Goal: Task Accomplishment & Management: Manage account settings

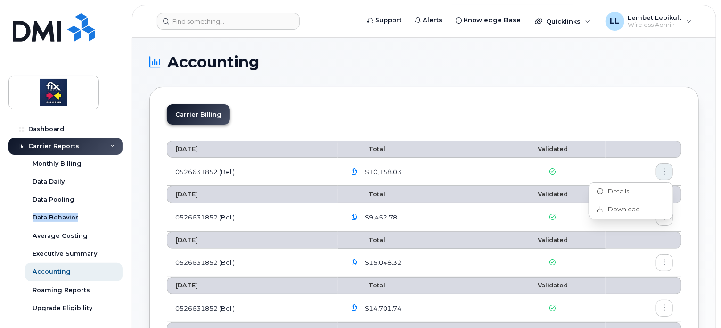
drag, startPoint x: 124, startPoint y: 205, endPoint x: 124, endPoint y: 213, distance: 8.5
click at [124, 213] on div "Dashboard Carrier Reports Monthly Billing Data Daily Data Pooling Data Behavior…" at bounding box center [66, 217] width 116 height 193
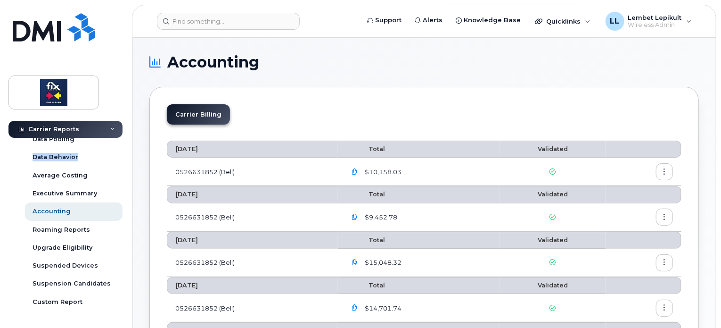
scroll to position [66, 0]
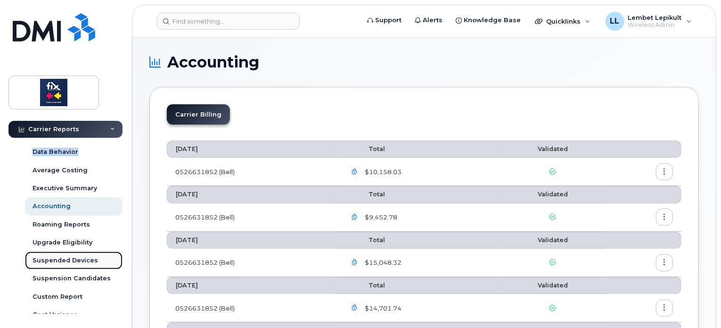
click at [79, 262] on div "Suspended Devices" at bounding box center [66, 260] width 66 height 8
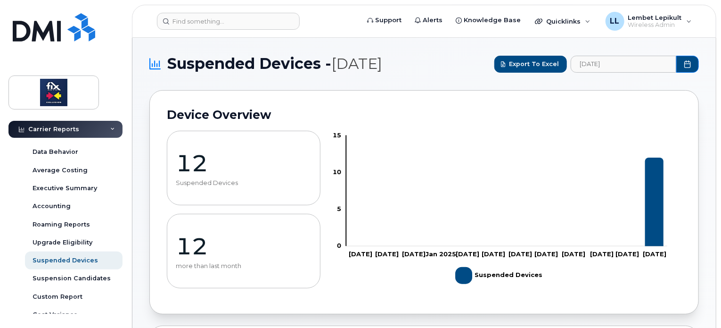
click at [205, 174] on p "12" at bounding box center [244, 163] width 136 height 28
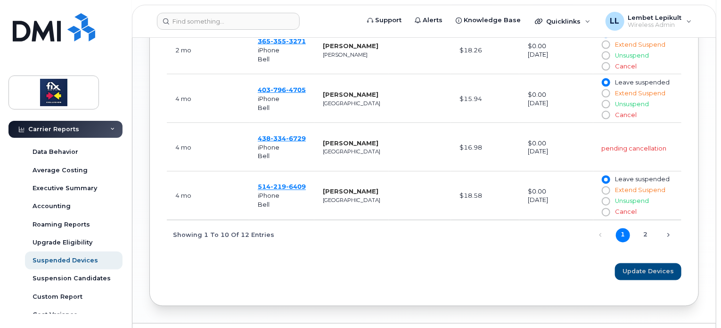
scroll to position [754, 0]
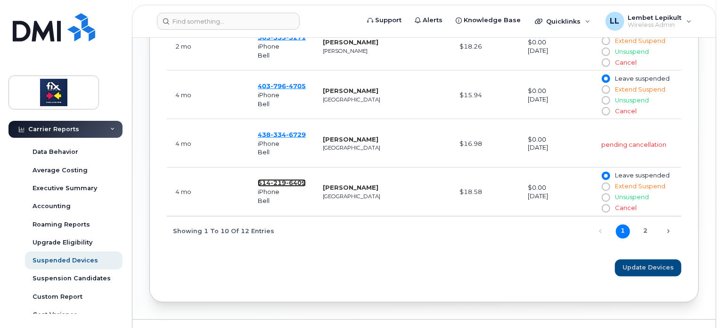
click at [282, 183] on span "219" at bounding box center [278, 183] width 16 height 8
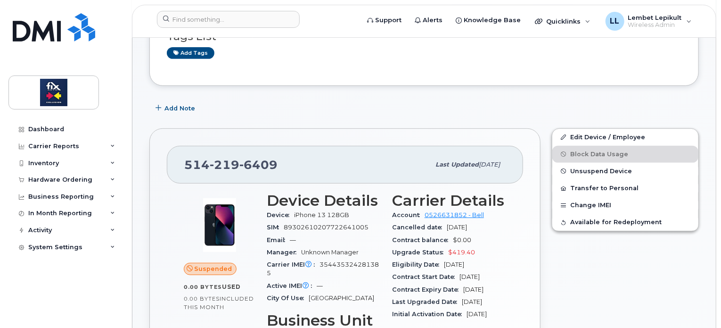
scroll to position [175, 0]
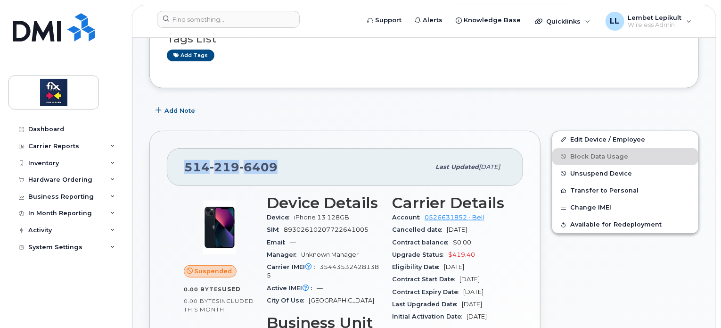
drag, startPoint x: 277, startPoint y: 169, endPoint x: 187, endPoint y: 169, distance: 90.5
click at [187, 169] on div "514 219 6409" at bounding box center [307, 167] width 246 height 20
copy span "514 219 6409"
click at [605, 136] on link "Edit Device / Employee" at bounding box center [625, 139] width 146 height 17
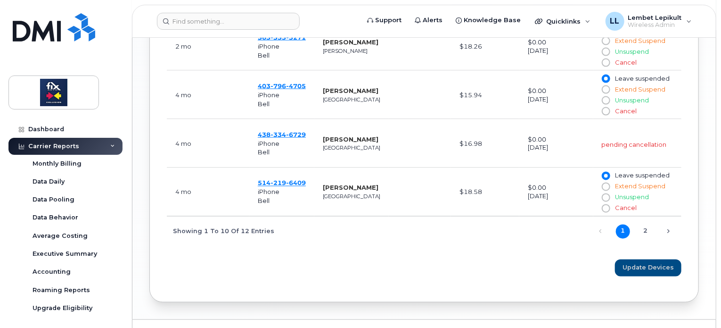
scroll to position [66, 0]
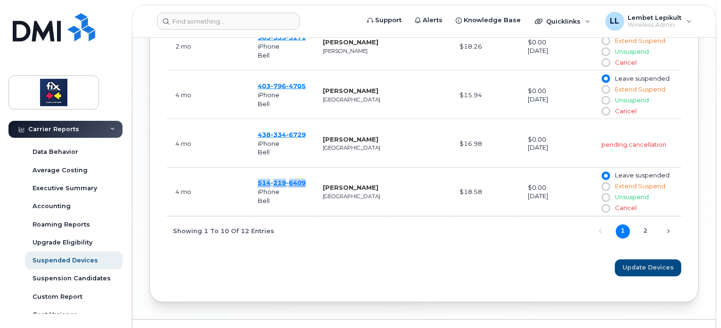
drag, startPoint x: 311, startPoint y: 181, endPoint x: 254, endPoint y: 184, distance: 57.6
click at [254, 184] on td "[PHONE_NUMBER] iPhone Bell" at bounding box center [281, 192] width 65 height 49
copy span "[PHONE_NUMBER]"
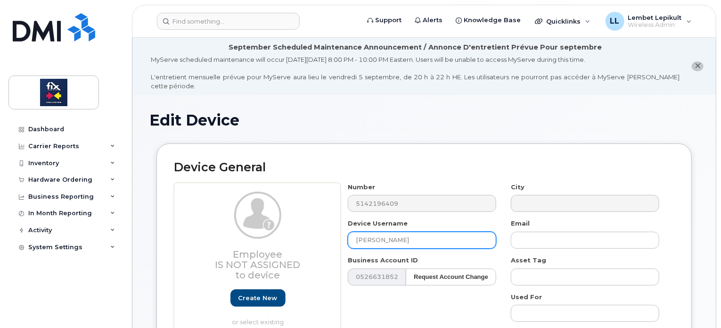
click at [418, 231] on input "[PERSON_NAME]" at bounding box center [422, 239] width 148 height 17
type input "I"
click at [387, 231] on input "Sandrine letourner" at bounding box center [422, 239] width 148 height 17
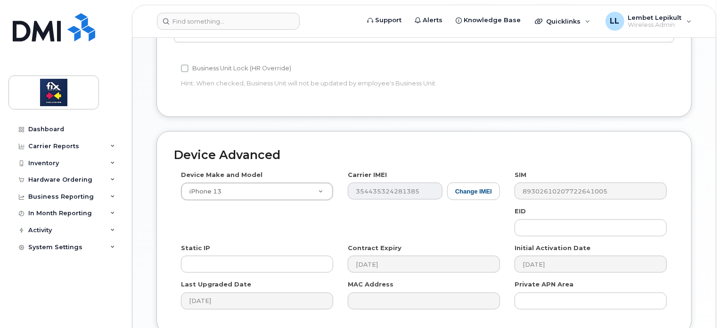
scroll to position [548, 0]
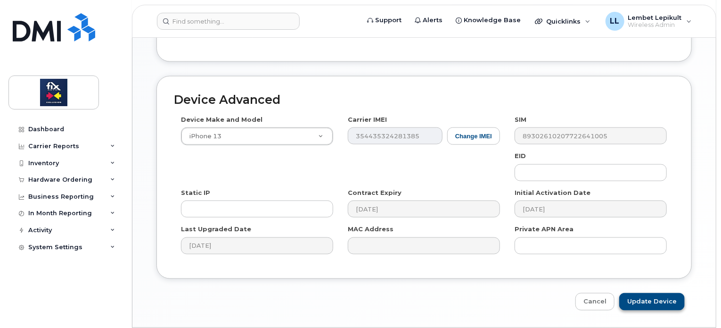
type input "Sandrine Letourner"
click at [662, 298] on input "Update Device" at bounding box center [652, 301] width 66 height 17
type input "Saving..."
